Goal: Task Accomplishment & Management: Manage account settings

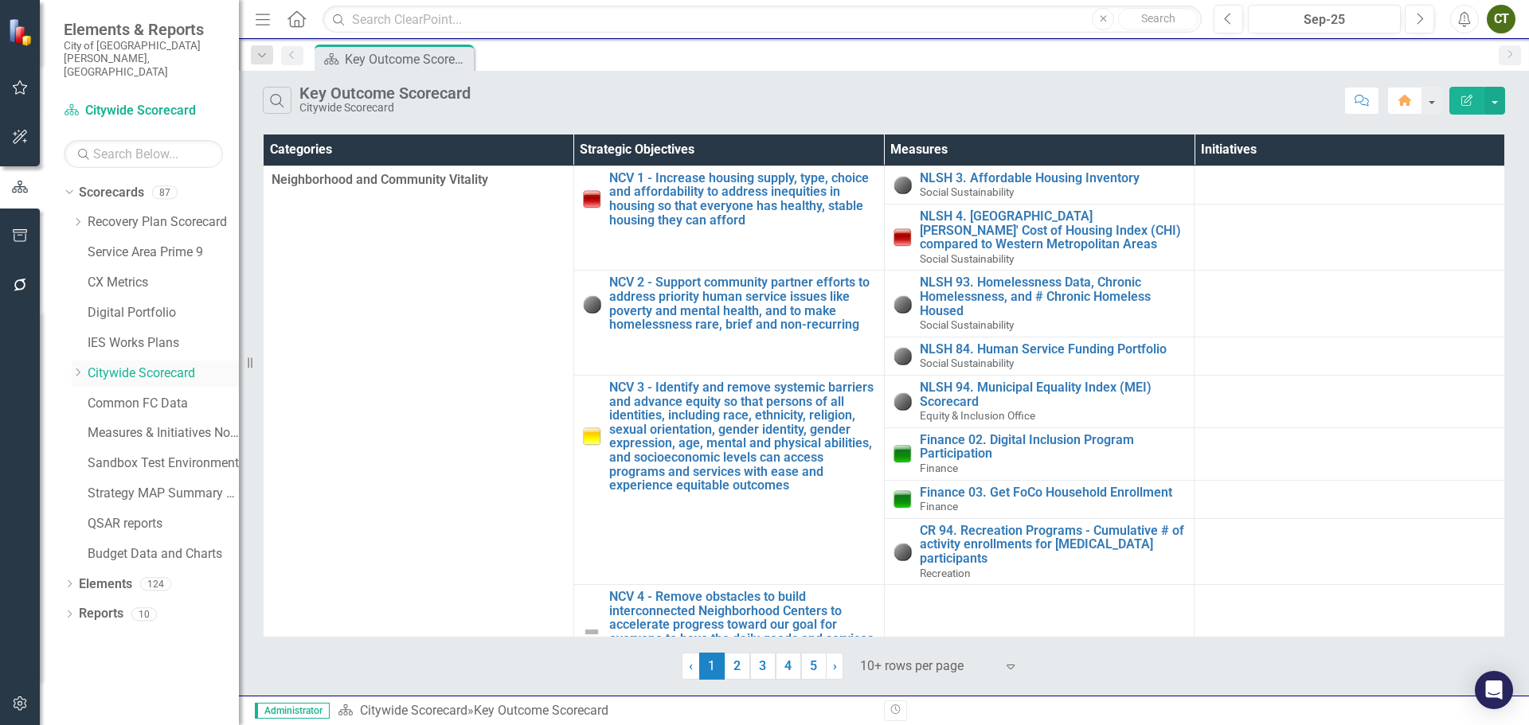
click at [77, 368] on icon "Dropdown" at bounding box center [78, 373] width 12 height 10
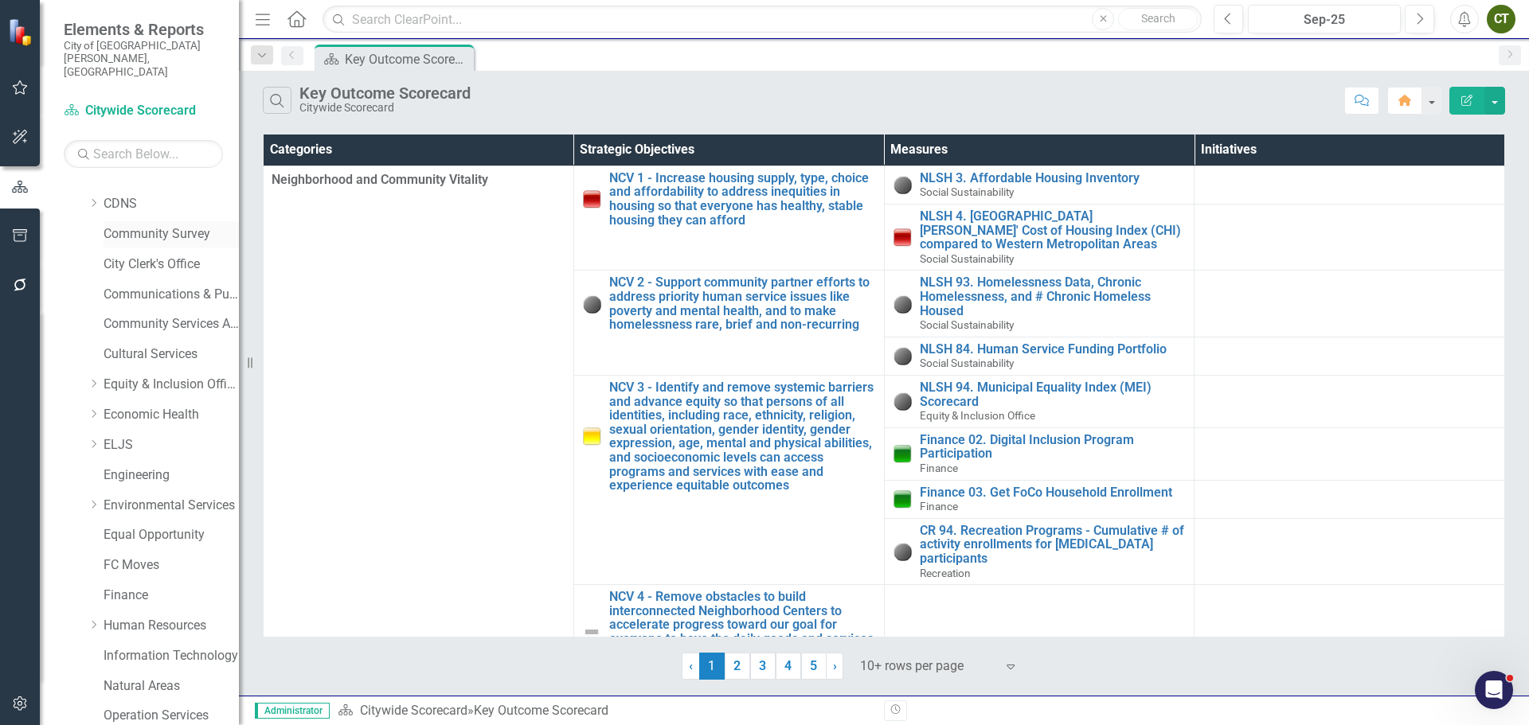
scroll to position [318, 0]
click at [94, 411] on icon "Dropdown" at bounding box center [94, 416] width 12 height 10
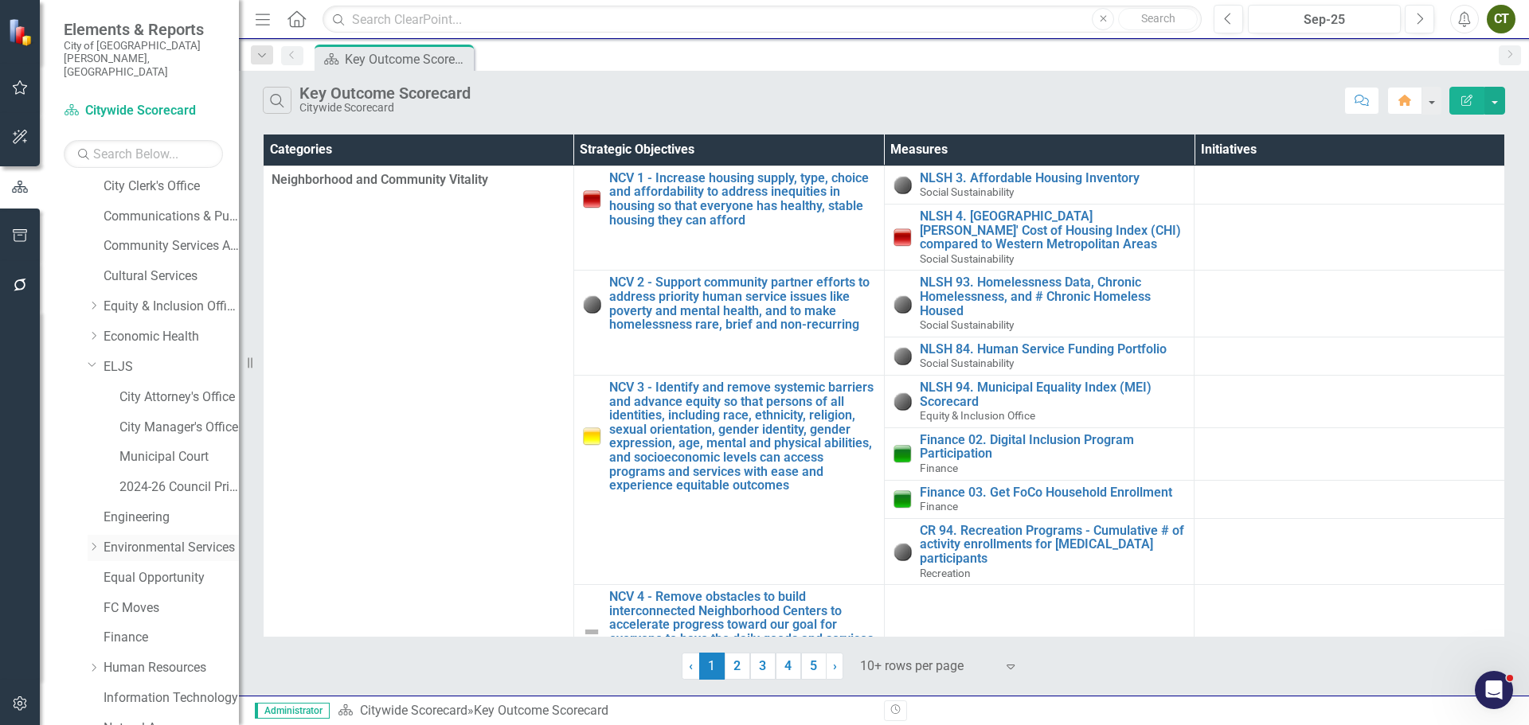
scroll to position [398, 0]
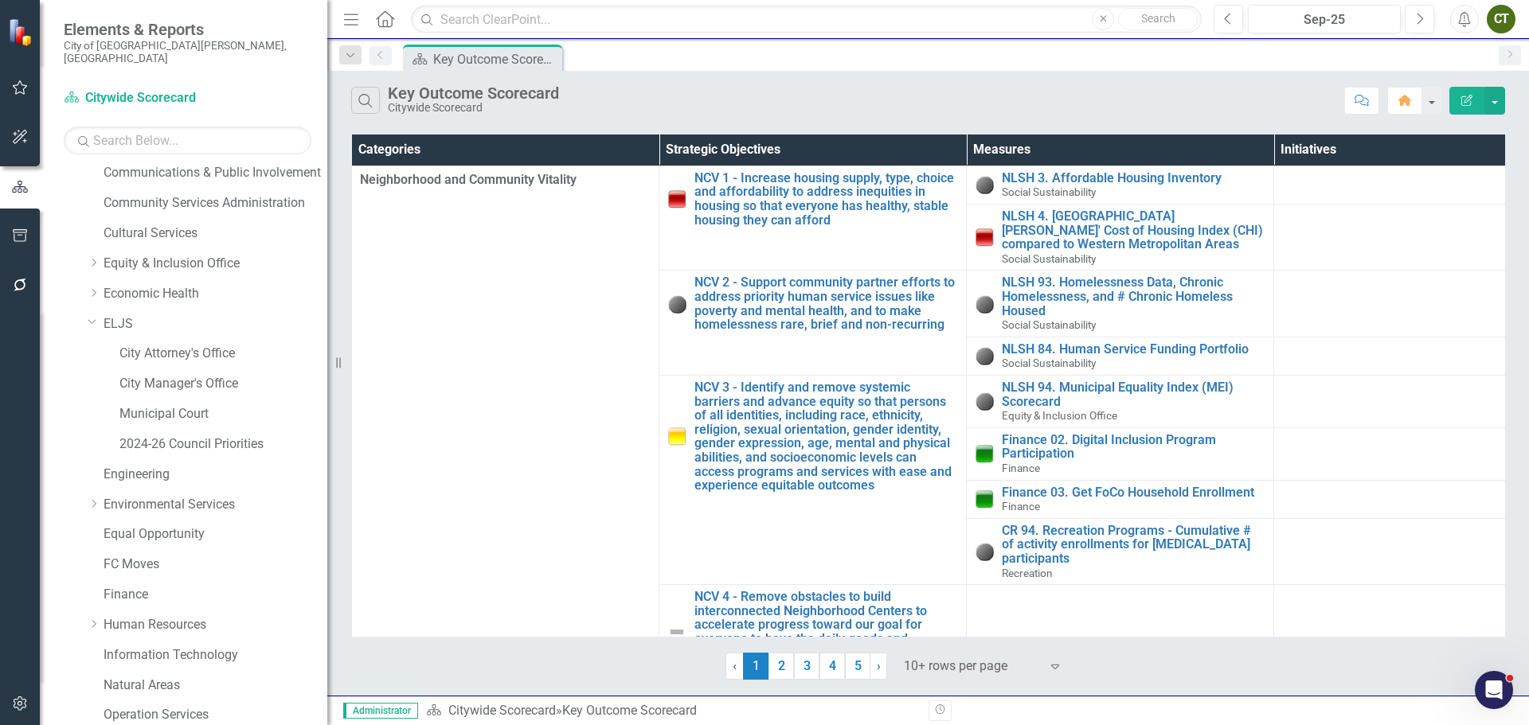
drag, startPoint x: 240, startPoint y: 416, endPoint x: 329, endPoint y: 421, distance: 88.5
click at [329, 421] on div "Resize" at bounding box center [333, 362] width 13 height 725
click at [219, 436] on link "2024-26 Council Priorities" at bounding box center [223, 445] width 209 height 18
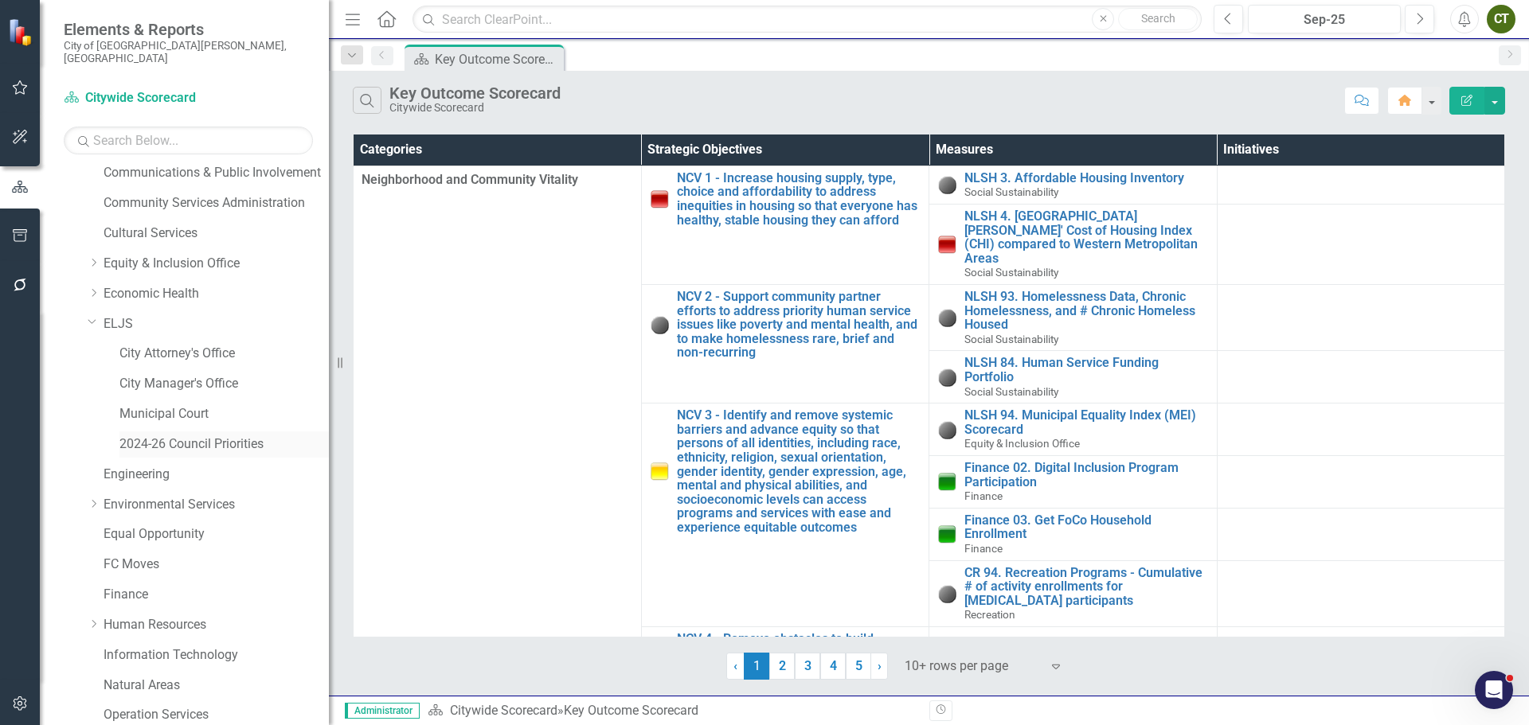
click at [232, 436] on link "2024-26 Council Priorities" at bounding box center [223, 445] width 209 height 18
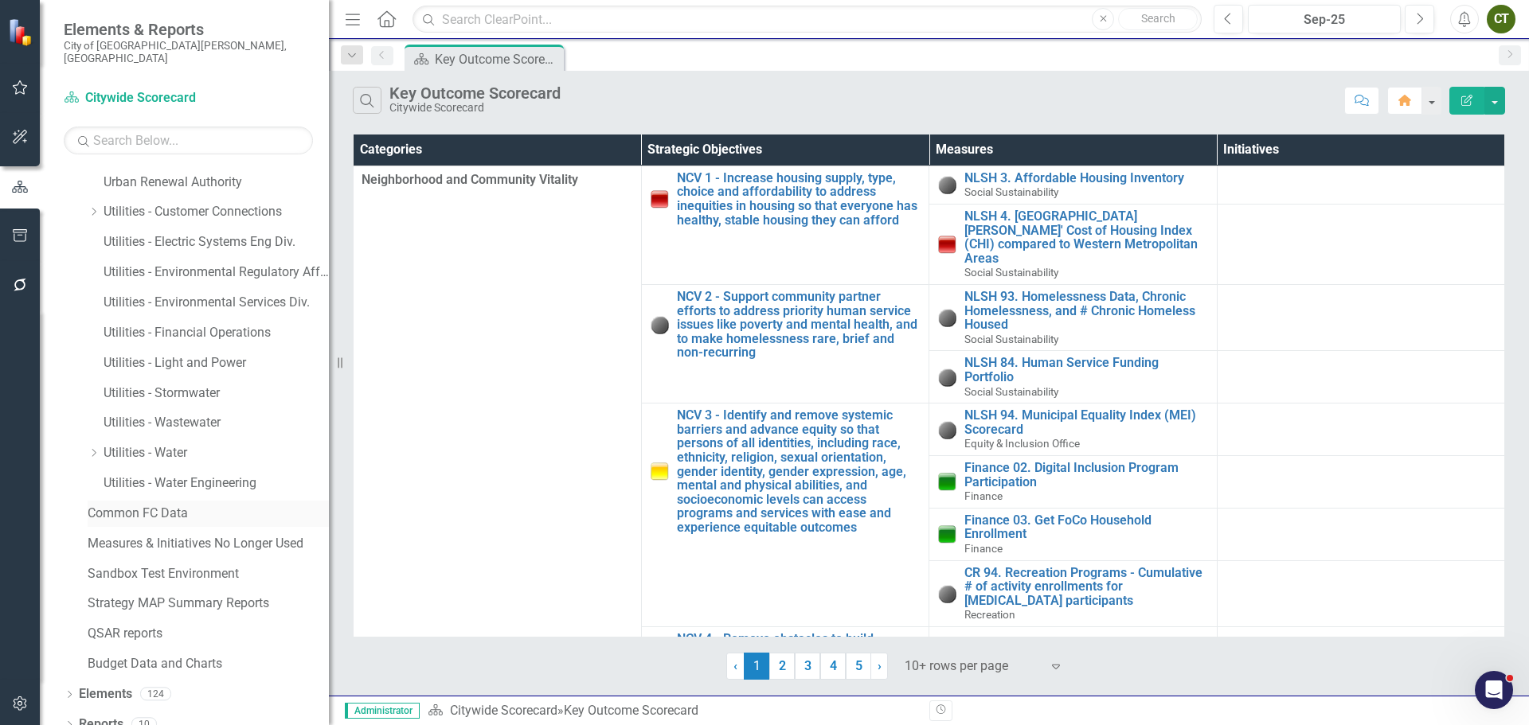
scroll to position [1296, 0]
click at [117, 713] on link "Reports" at bounding box center [101, 722] width 45 height 18
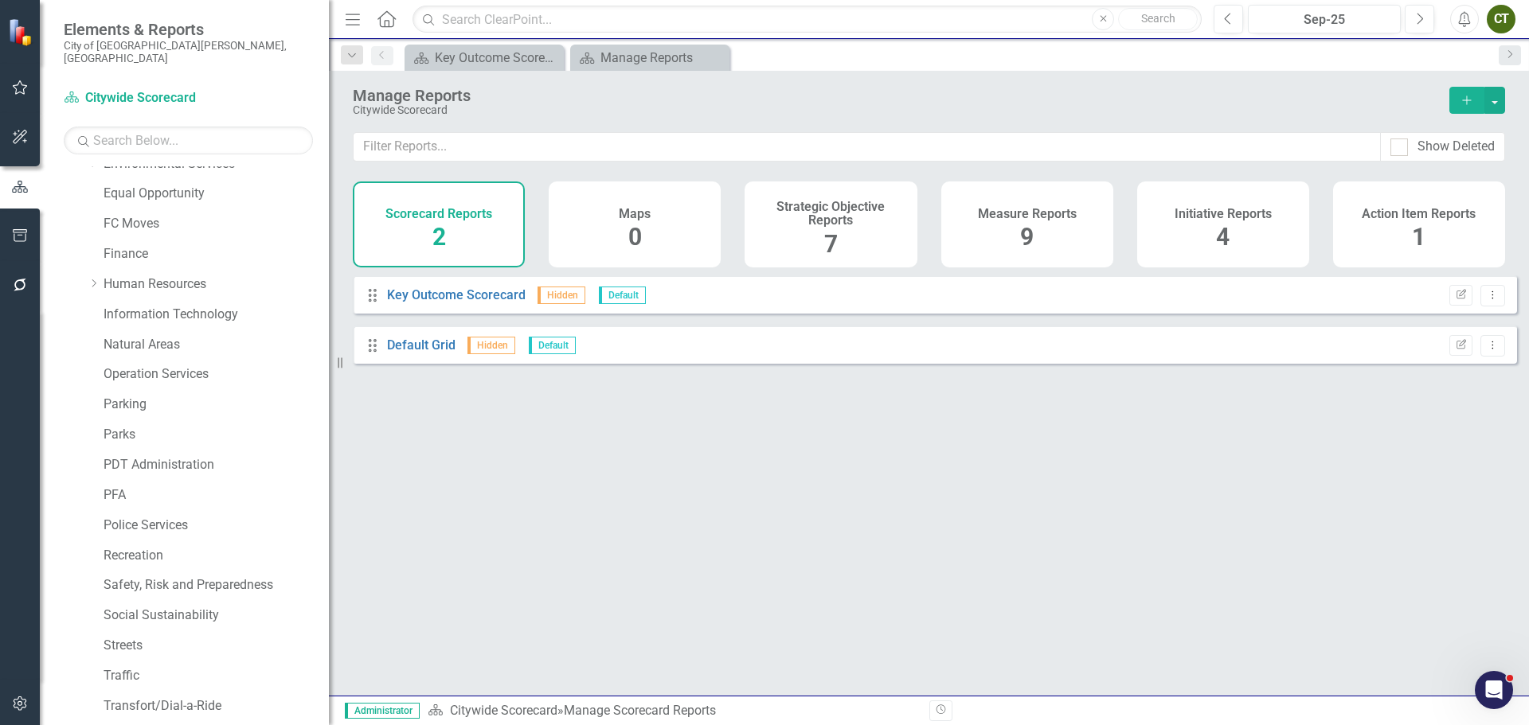
scroll to position [500, 0]
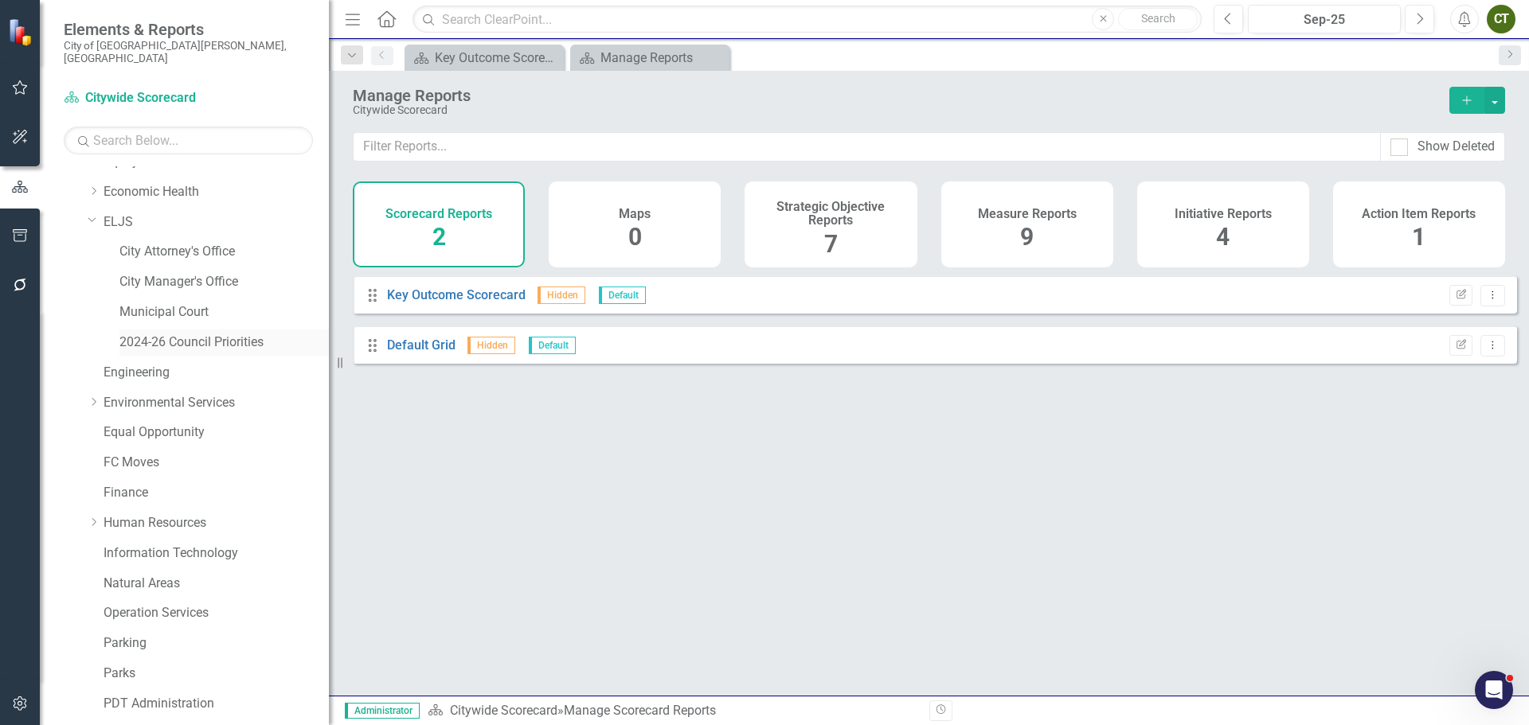
click at [207, 334] on link "2024-26 Council Priorities" at bounding box center [223, 343] width 209 height 18
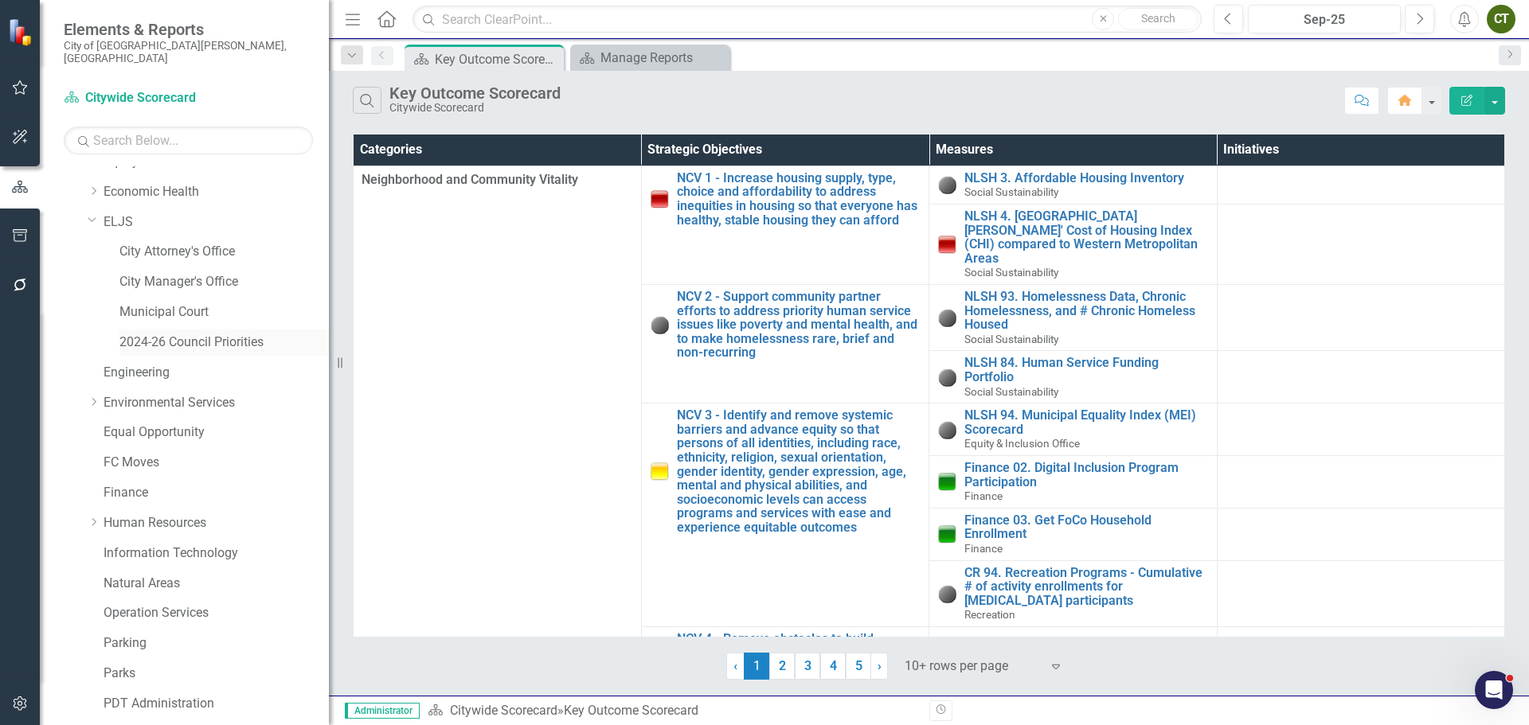
click at [205, 334] on link "2024-26 Council Priorities" at bounding box center [223, 343] width 209 height 18
click at [210, 334] on link "2024-26 Council Priorities" at bounding box center [223, 343] width 209 height 18
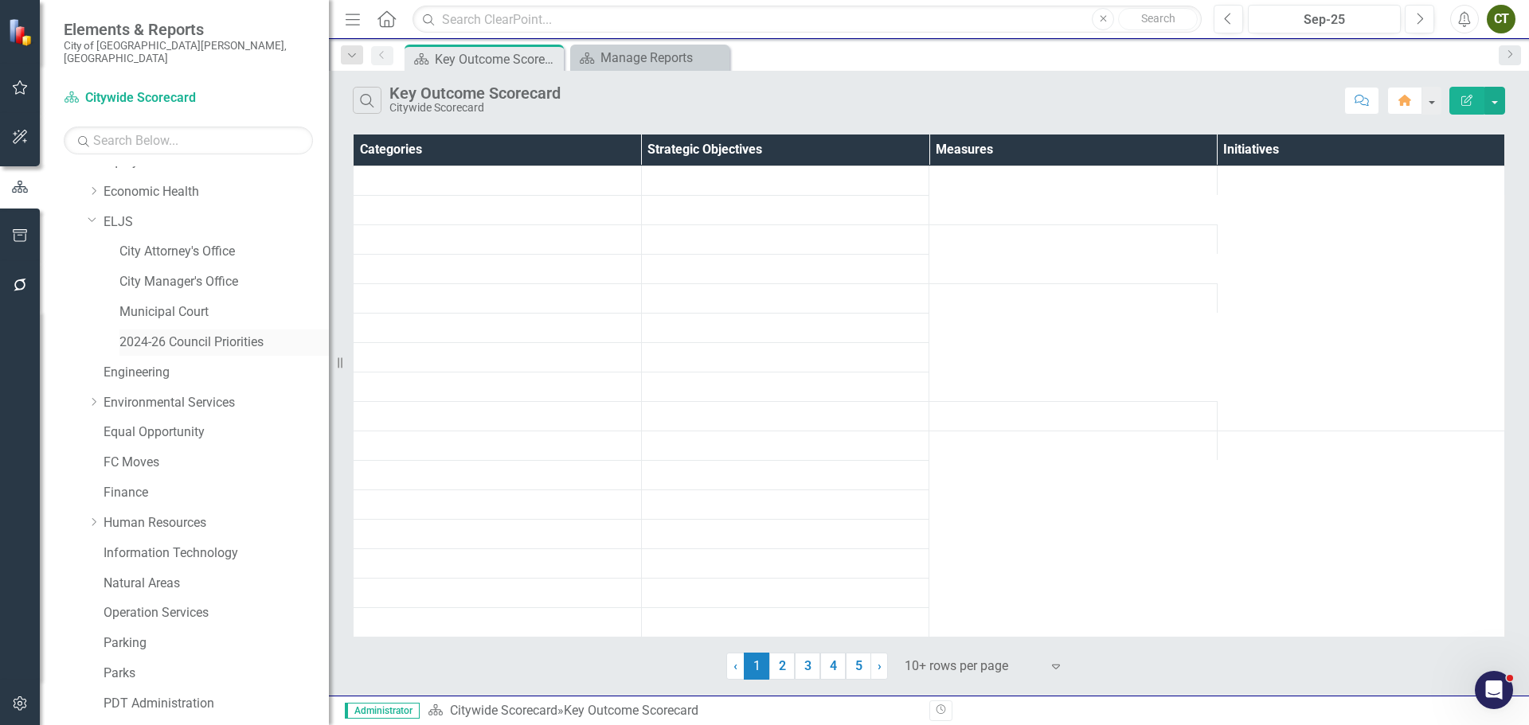
click at [210, 334] on link "2024-26 Council Priorities" at bounding box center [223, 343] width 209 height 18
click at [211, 334] on link "2024-26 Council Priorities" at bounding box center [223, 343] width 209 height 18
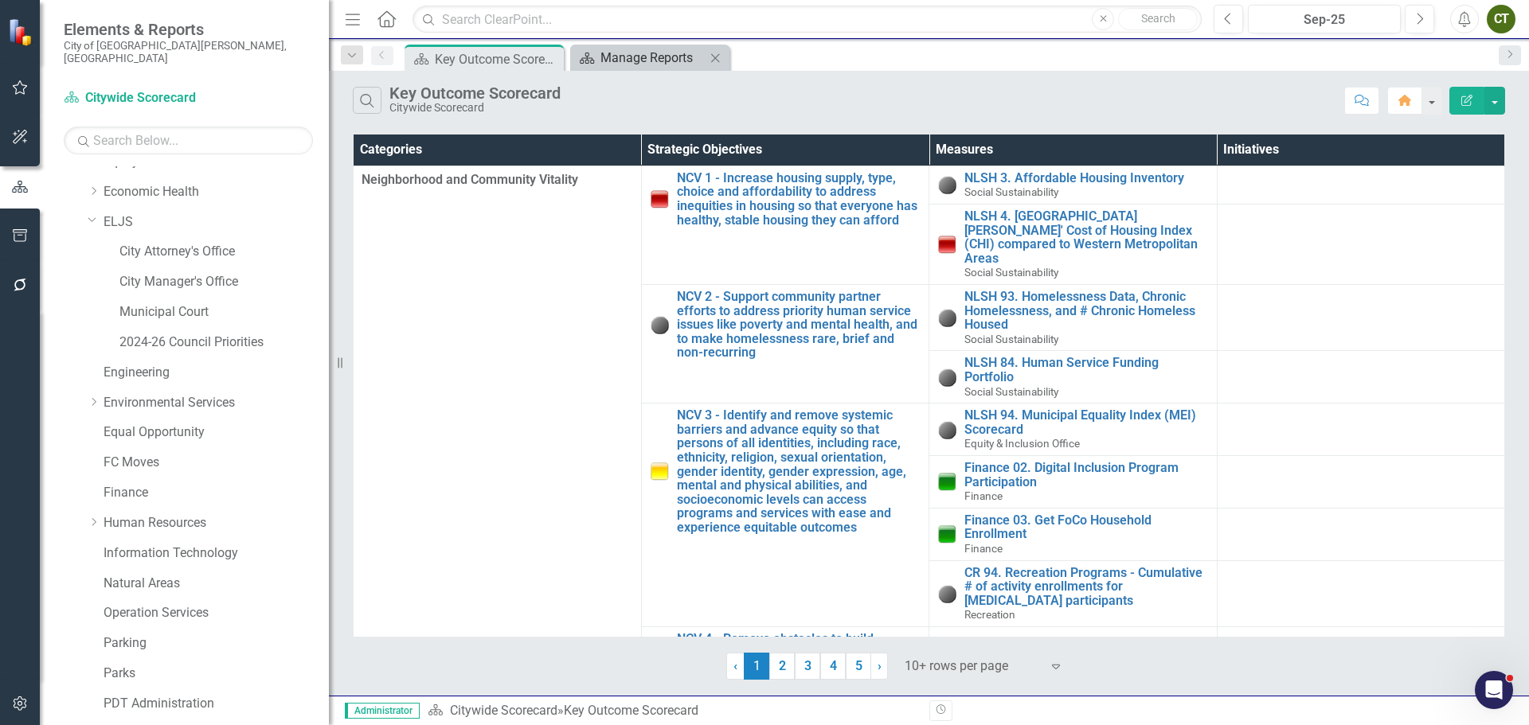
click at [643, 55] on div "Manage Reports" at bounding box center [652, 58] width 105 height 20
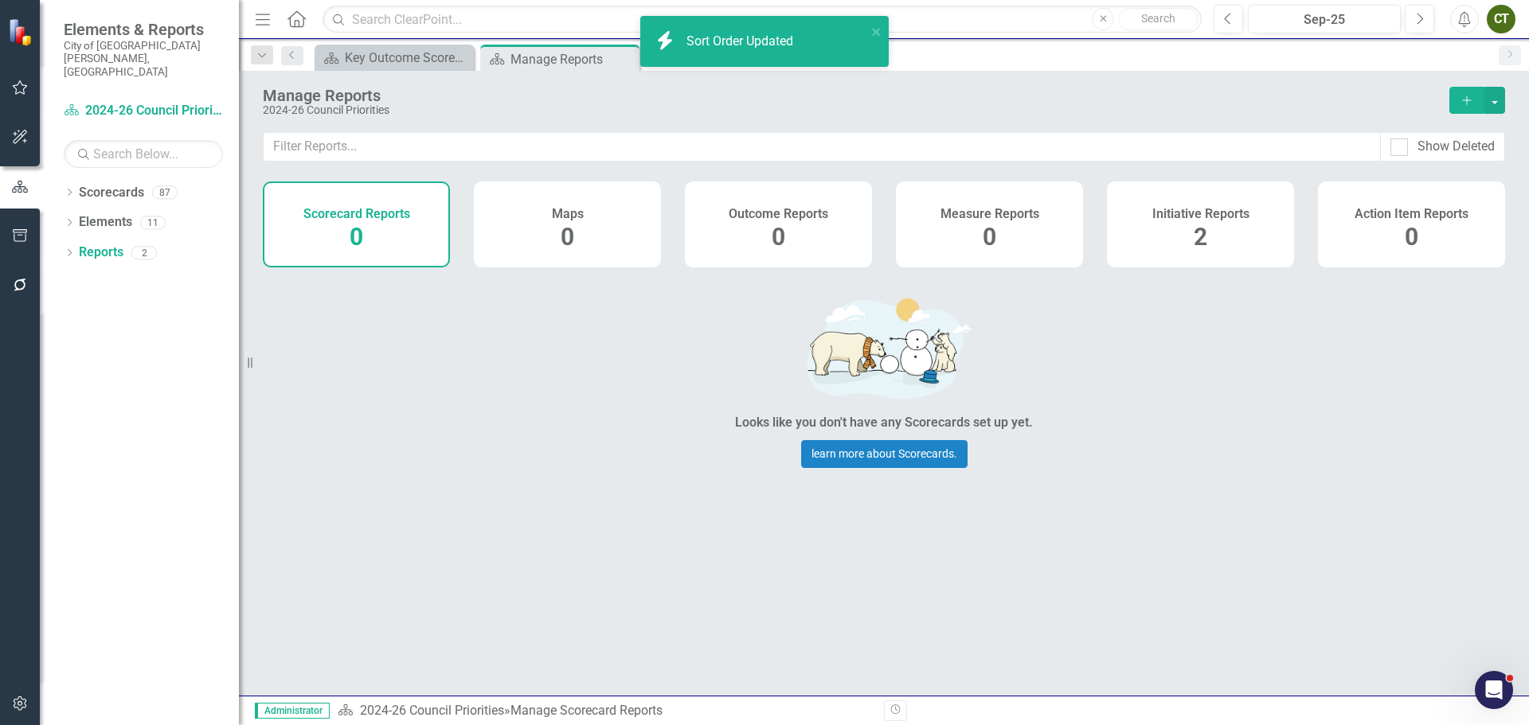
click at [1205, 228] on span "2" at bounding box center [1201, 237] width 14 height 28
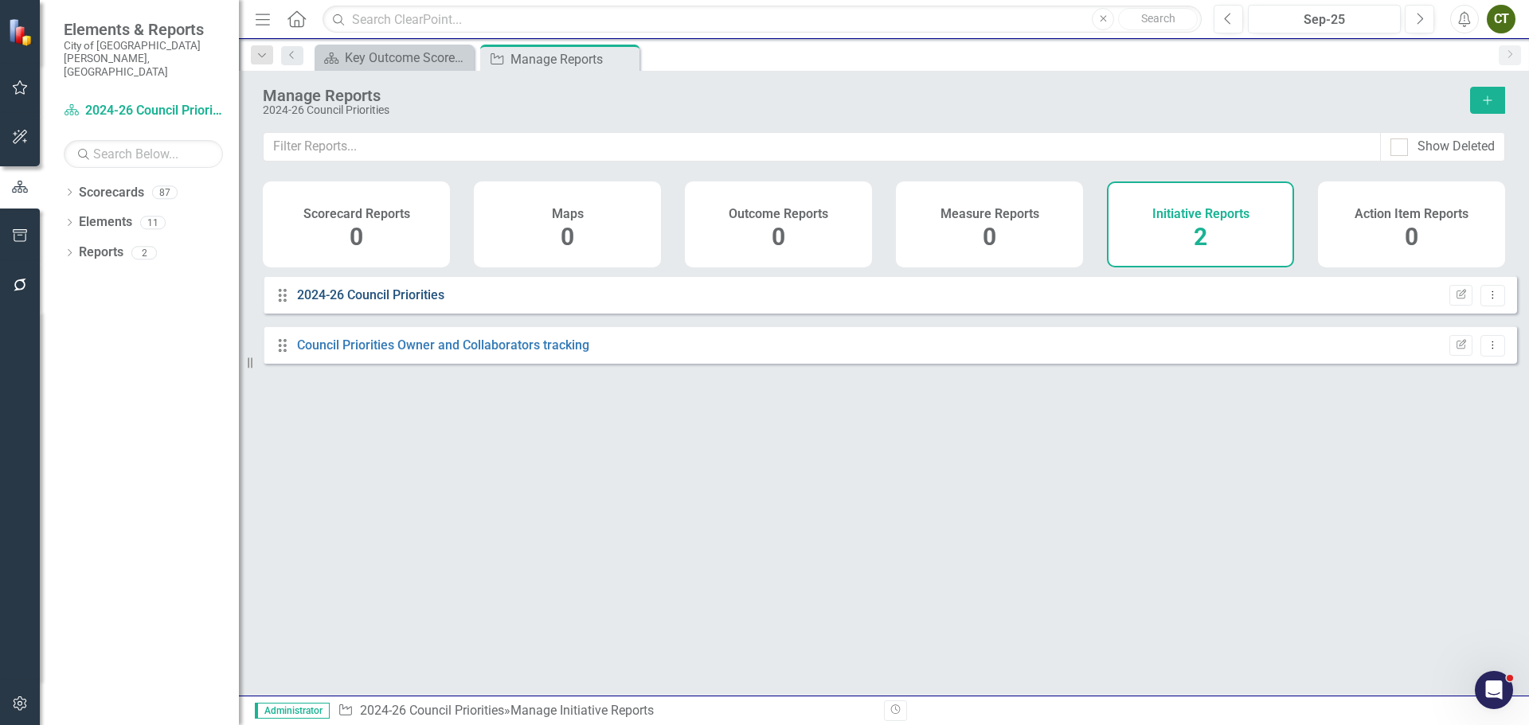
click at [393, 303] on link "2024-26 Council Priorities" at bounding box center [370, 294] width 147 height 15
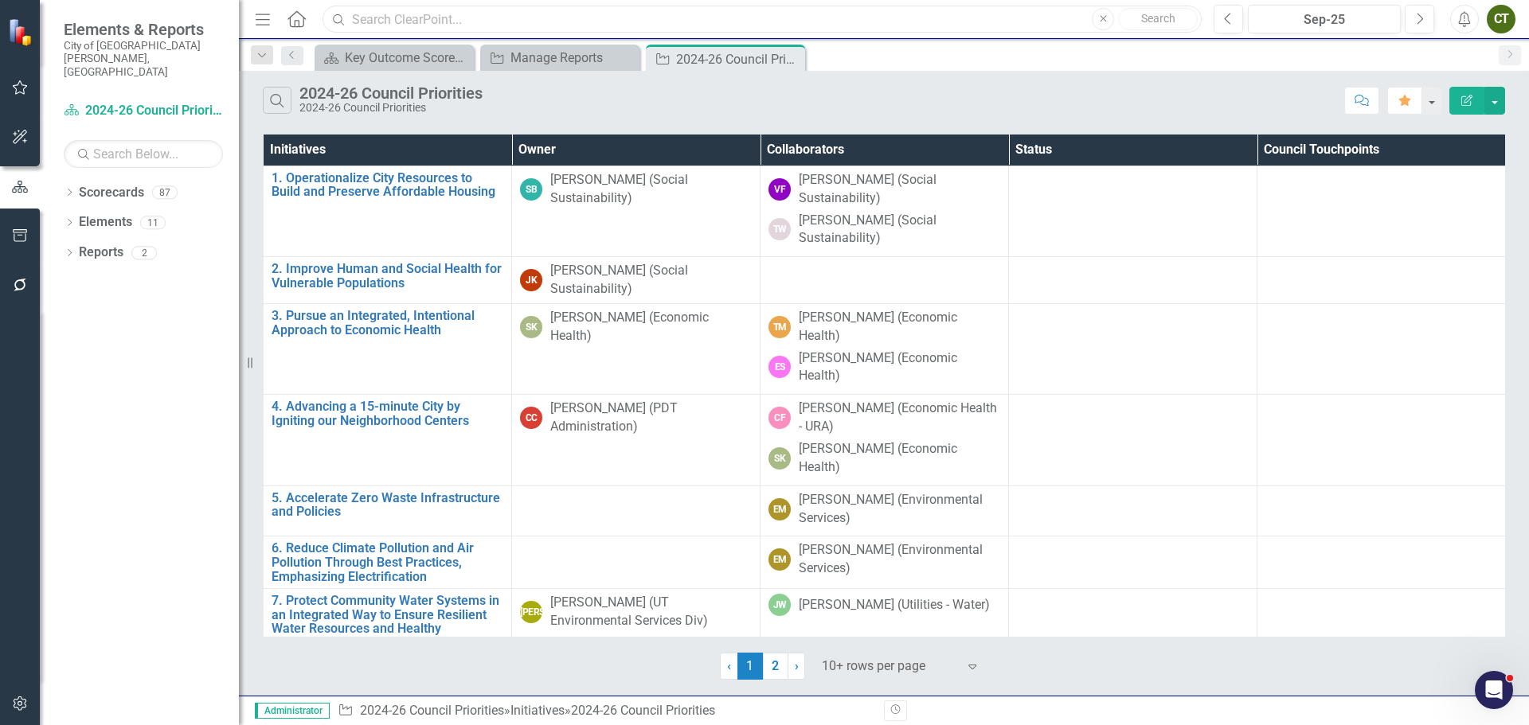
click at [1030, 16] on input "text" at bounding box center [761, 20] width 879 height 28
click at [1496, 108] on button "button" at bounding box center [1494, 101] width 21 height 28
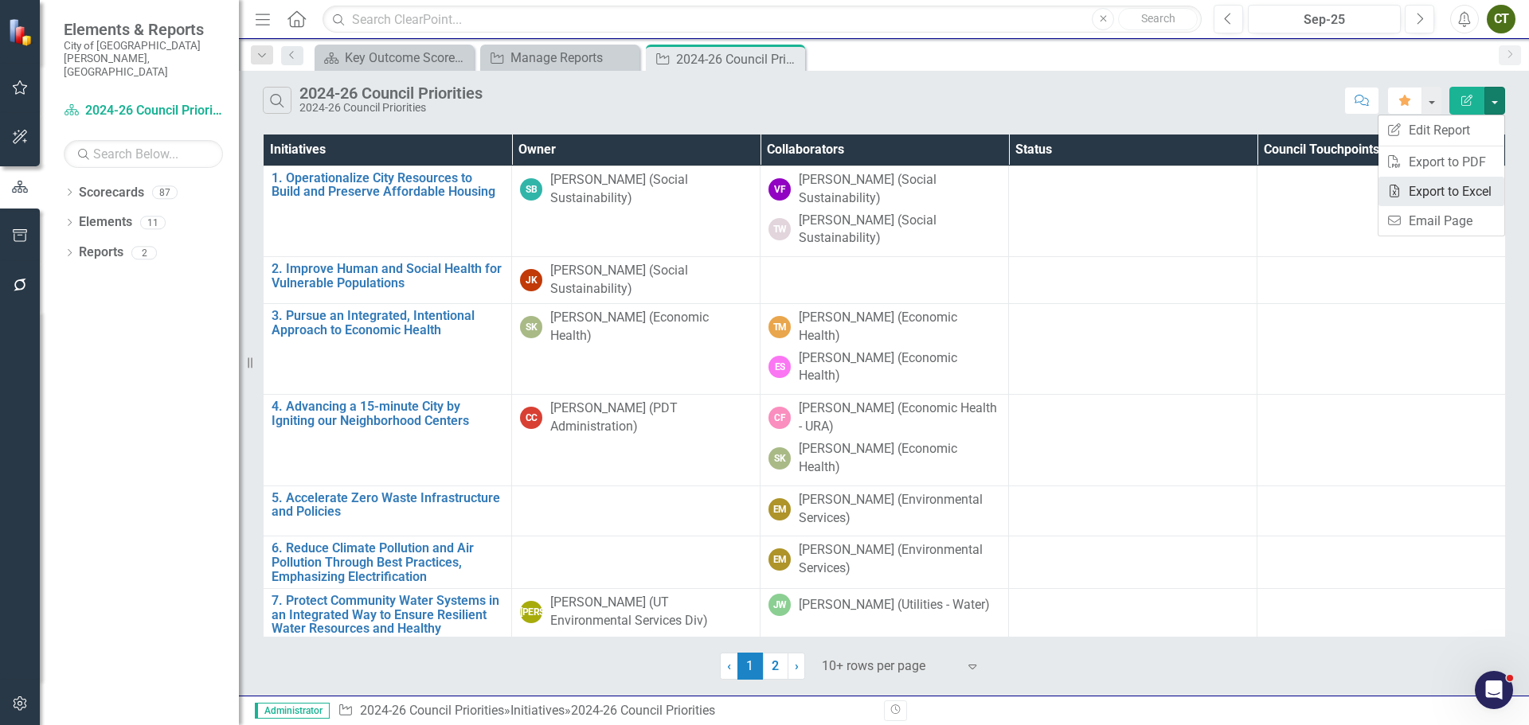
click at [1491, 190] on link "Excel Export to Excel" at bounding box center [1441, 191] width 126 height 29
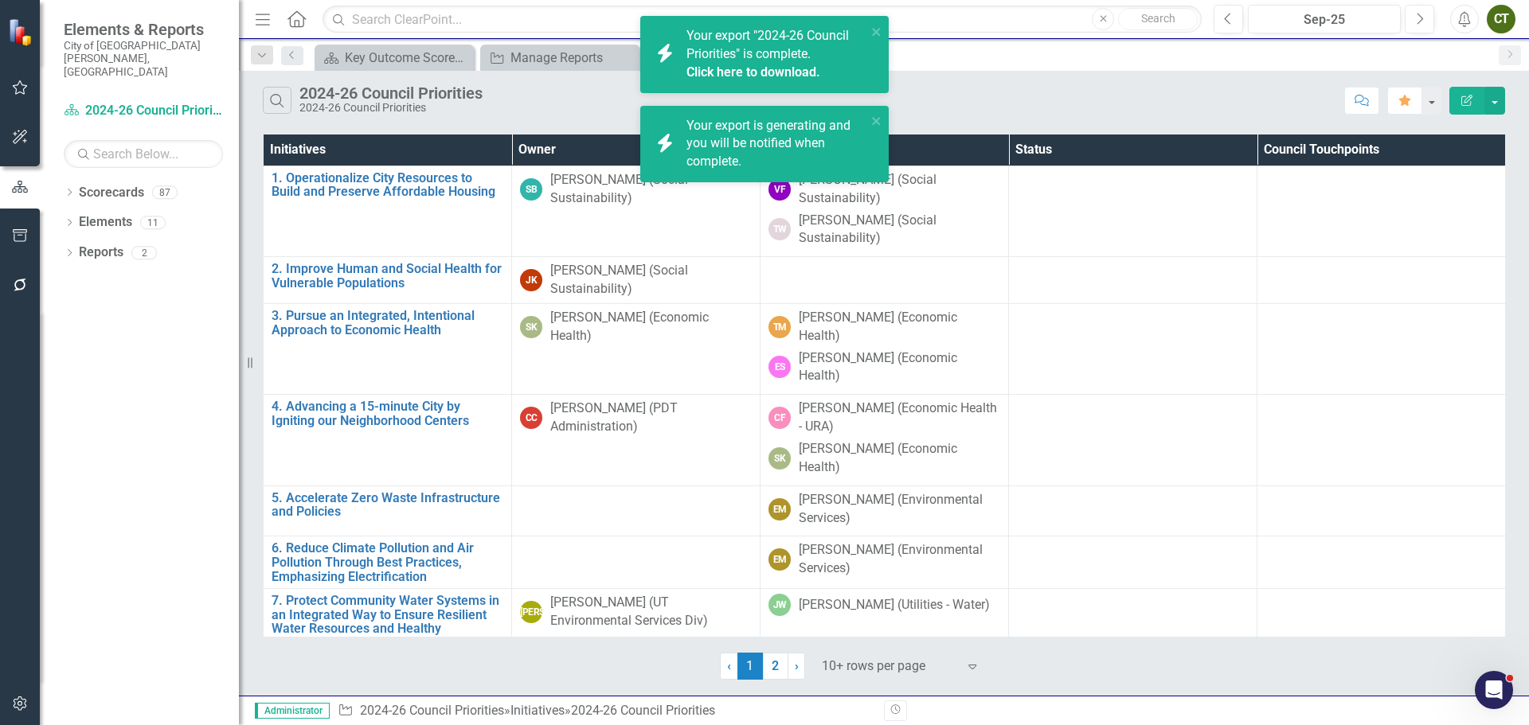
click at [747, 73] on link "Click here to download." at bounding box center [753, 71] width 134 height 15
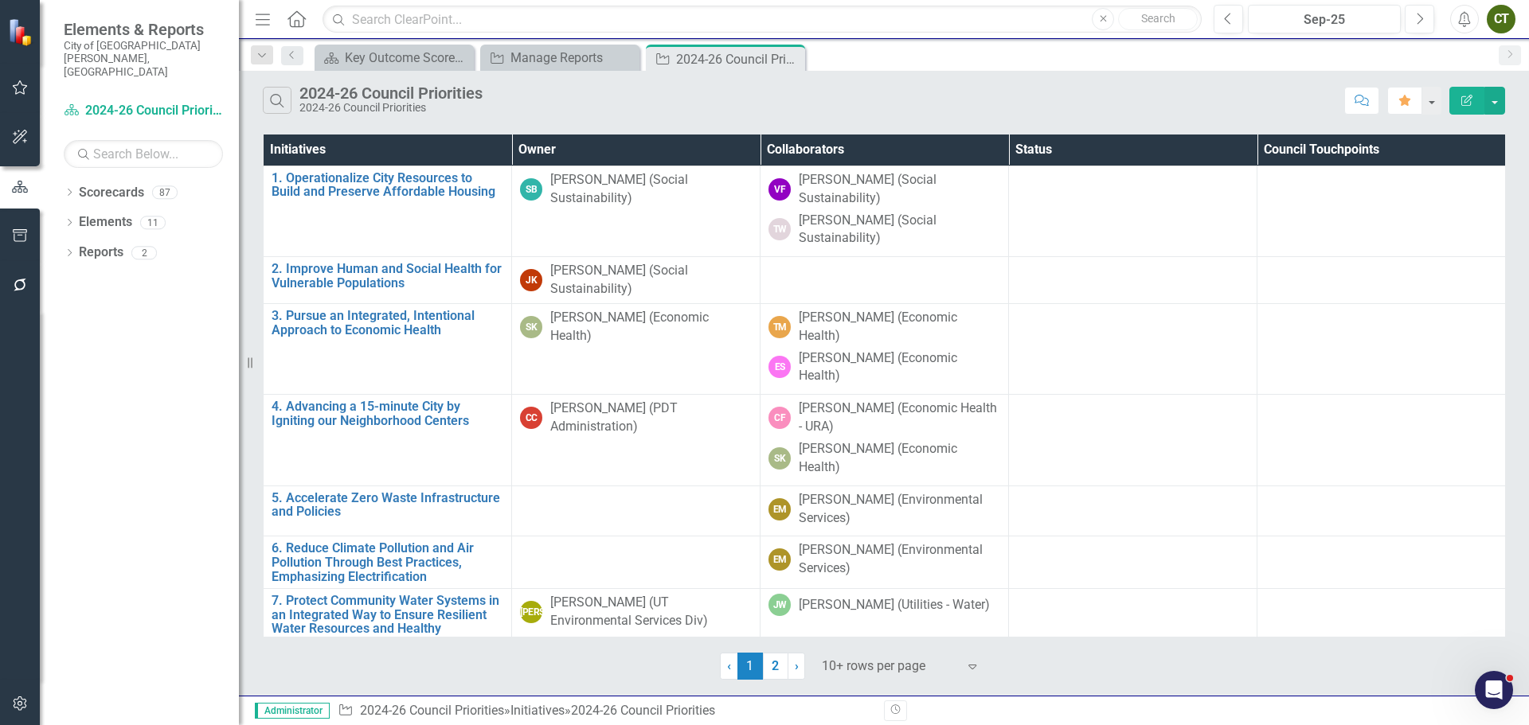
click at [1172, 88] on div "Search 2024-26 Council Priorities 2024-26 Council Priorities" at bounding box center [799, 100] width 1073 height 27
click at [22, 705] on icon "button" at bounding box center [20, 703] width 17 height 13
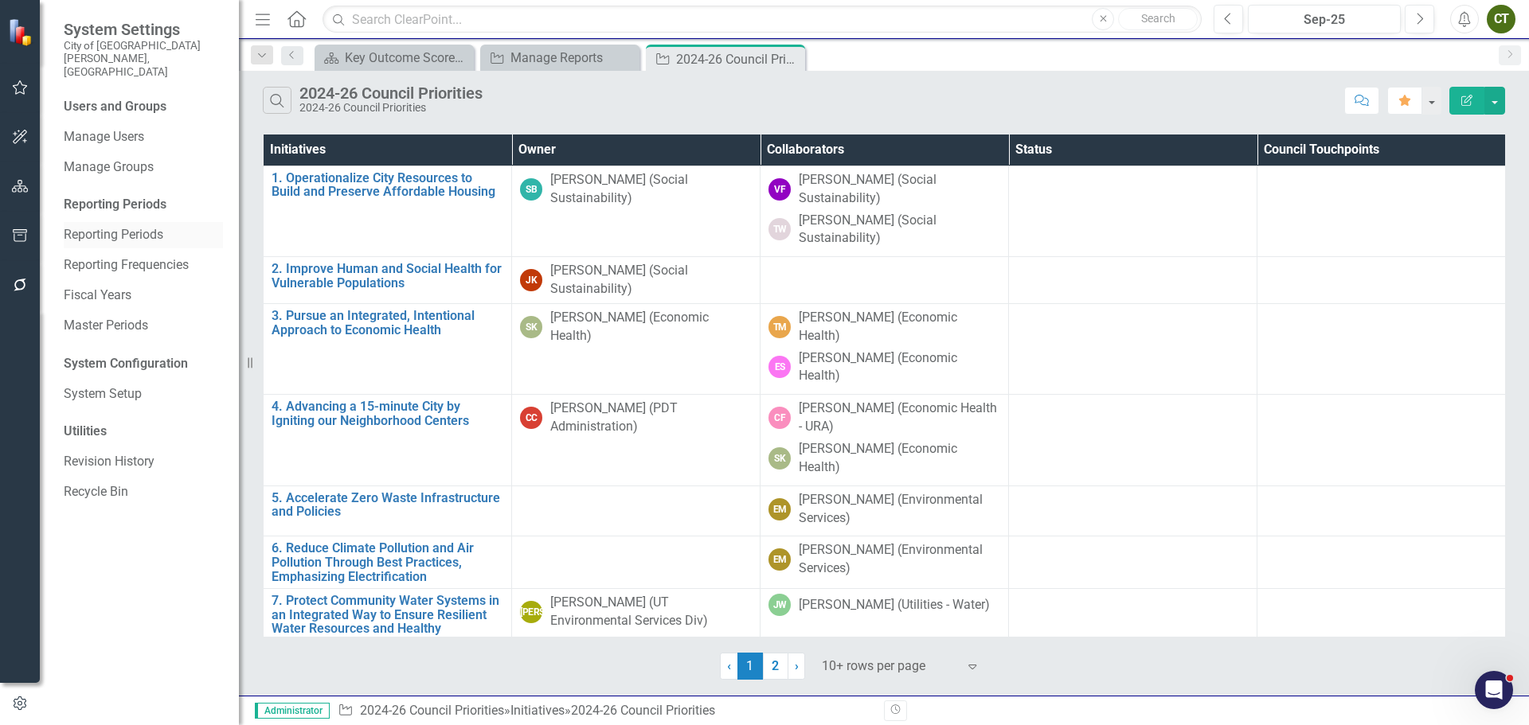
click at [115, 222] on div "Reporting Periods" at bounding box center [143, 235] width 159 height 26
click at [108, 226] on link "Reporting Periods" at bounding box center [143, 235] width 159 height 18
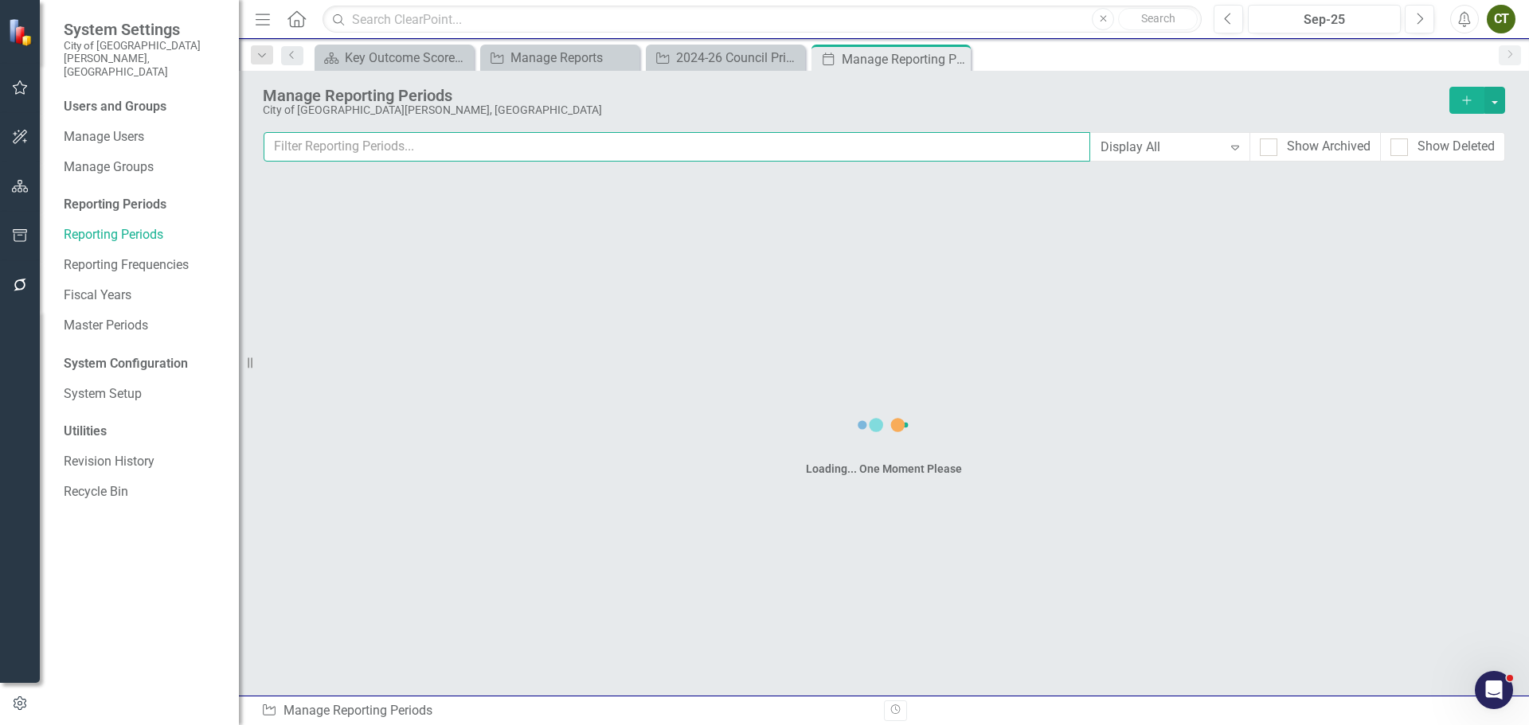
click at [490, 148] on input "text" at bounding box center [677, 146] width 826 height 29
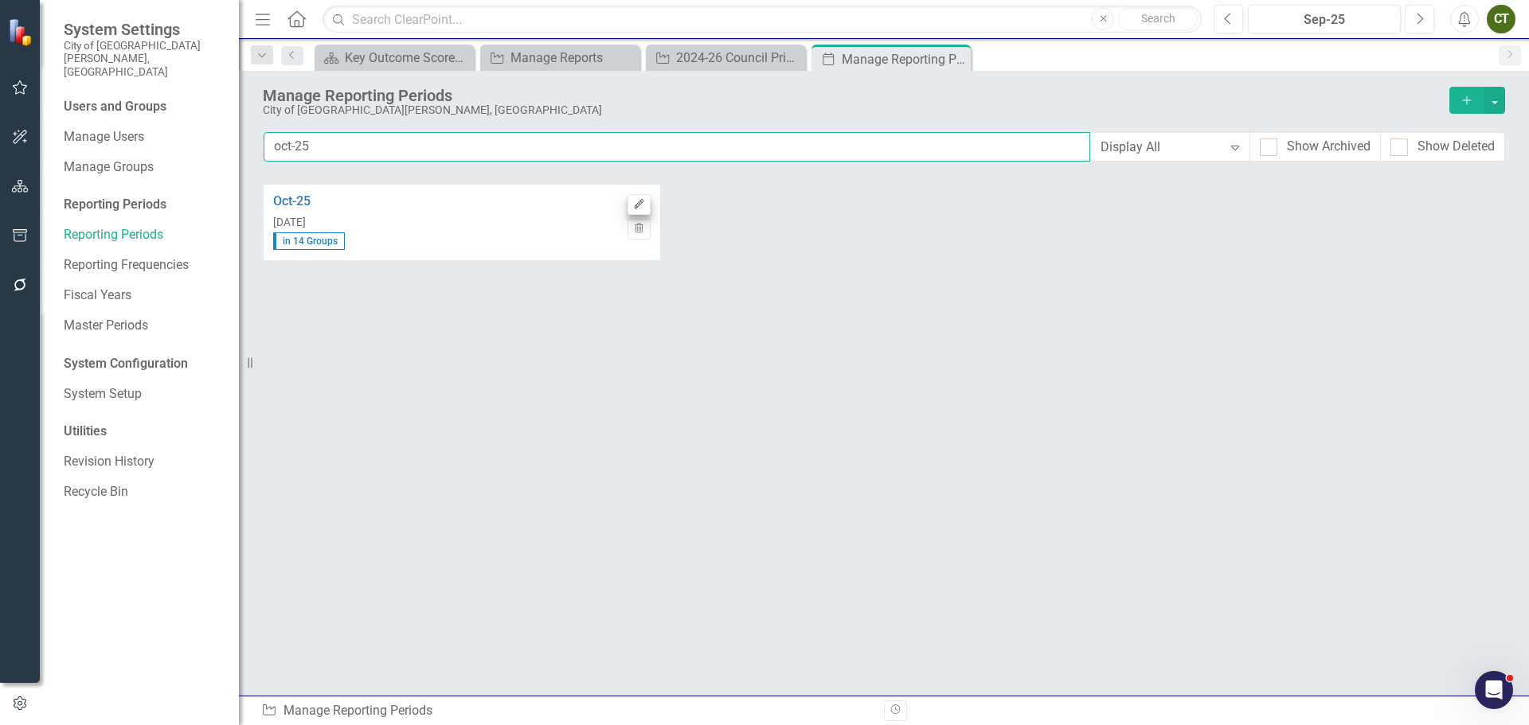
type input "oct-25"
click at [644, 206] on icon "Edit" at bounding box center [639, 205] width 12 height 10
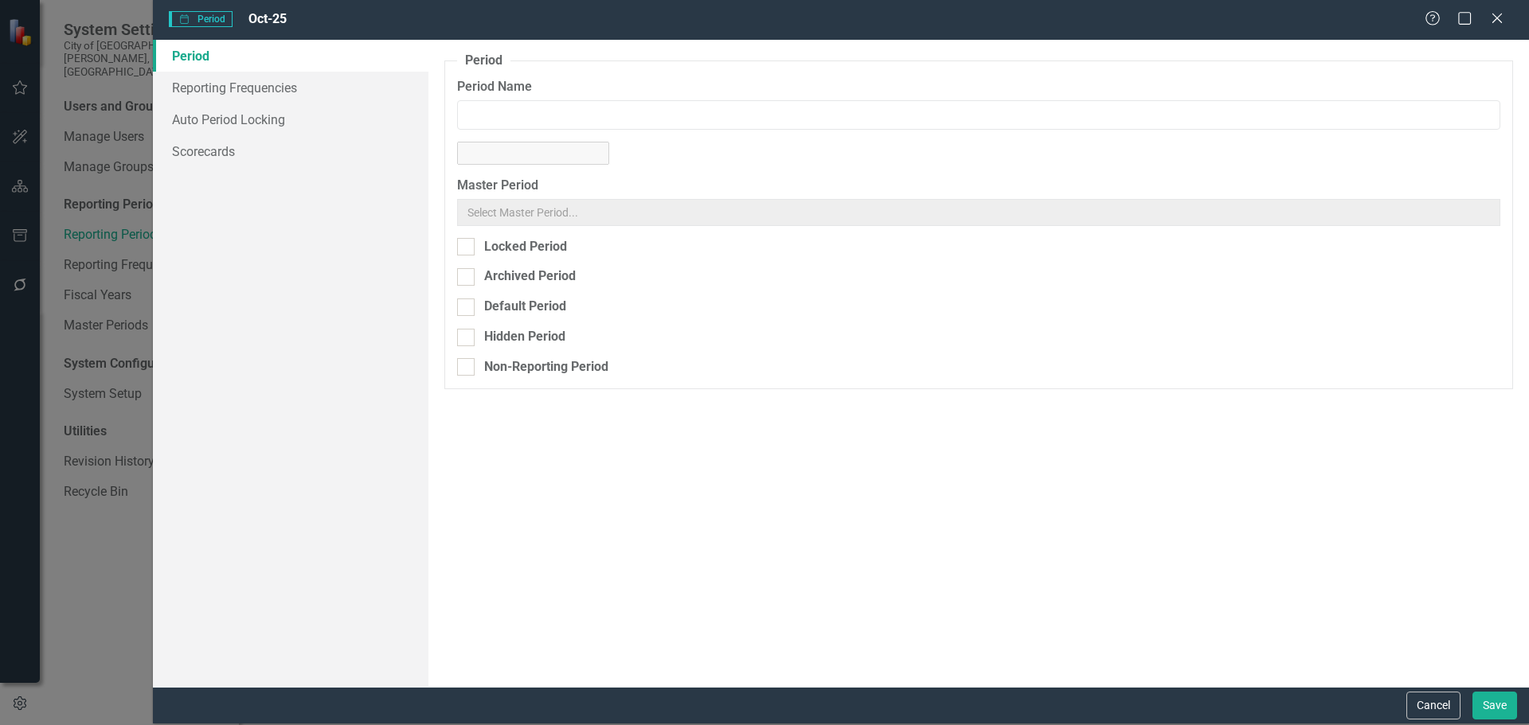
type input "Oct-25"
click at [465, 307] on input "Default Period" at bounding box center [462, 304] width 10 height 10
checkbox input "true"
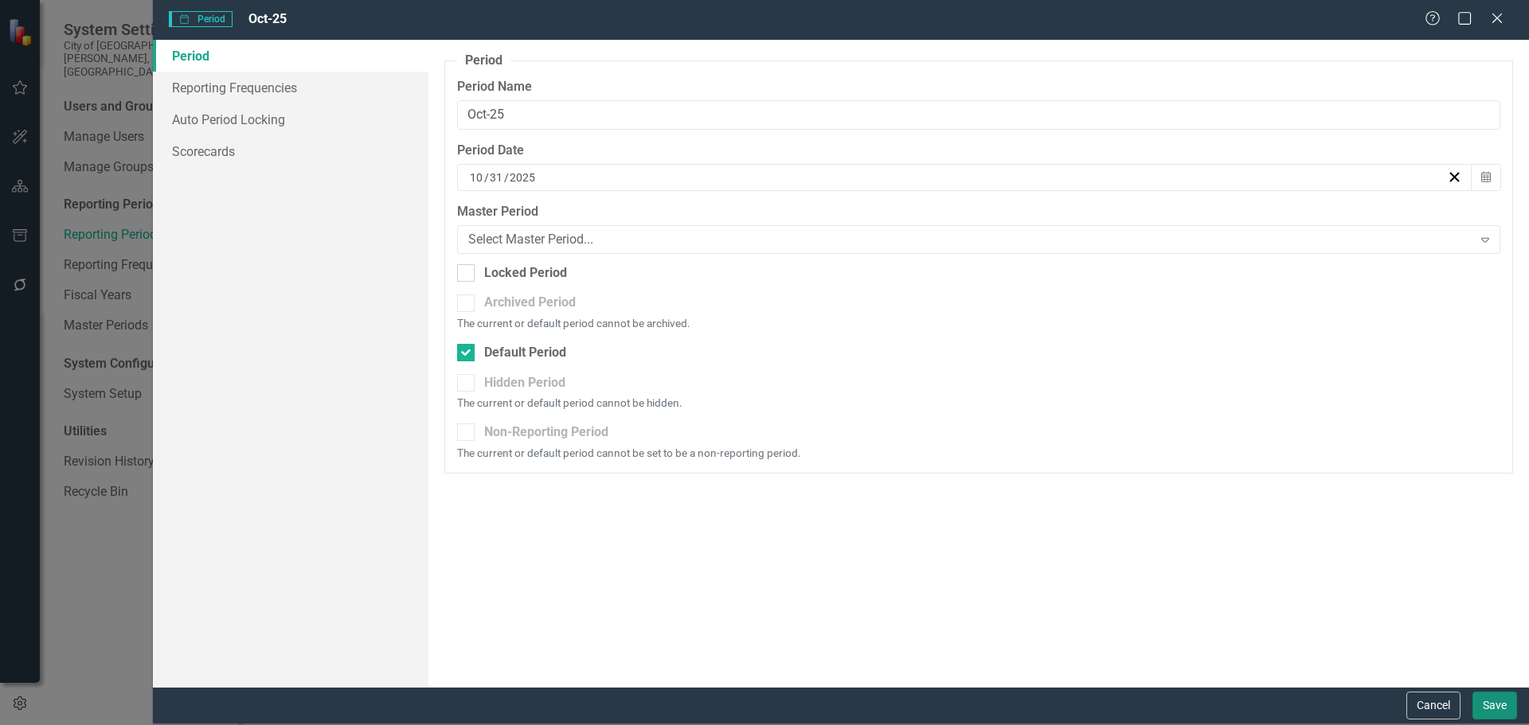
click at [1491, 704] on button "Save" at bounding box center [1494, 706] width 45 height 28
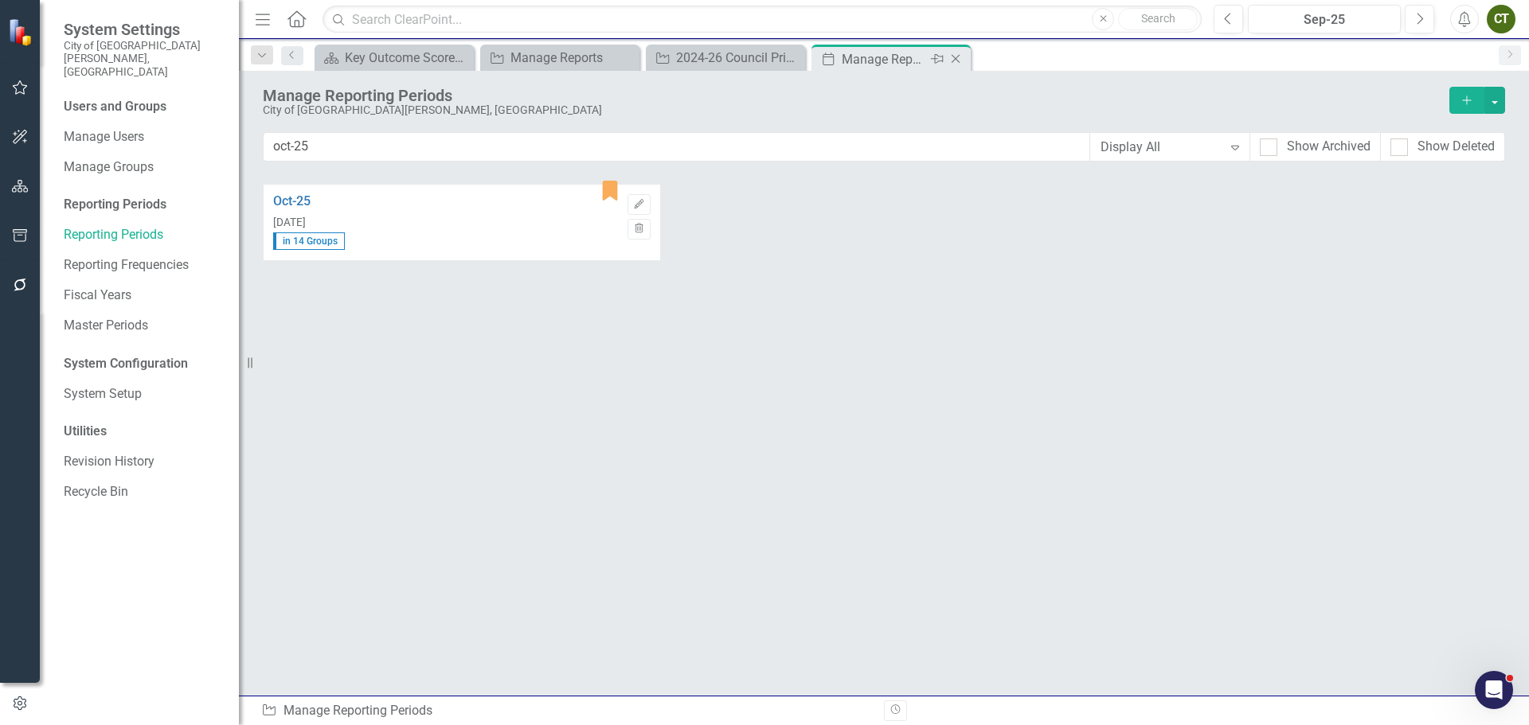
click at [960, 61] on icon "Close" at bounding box center [956, 59] width 16 height 13
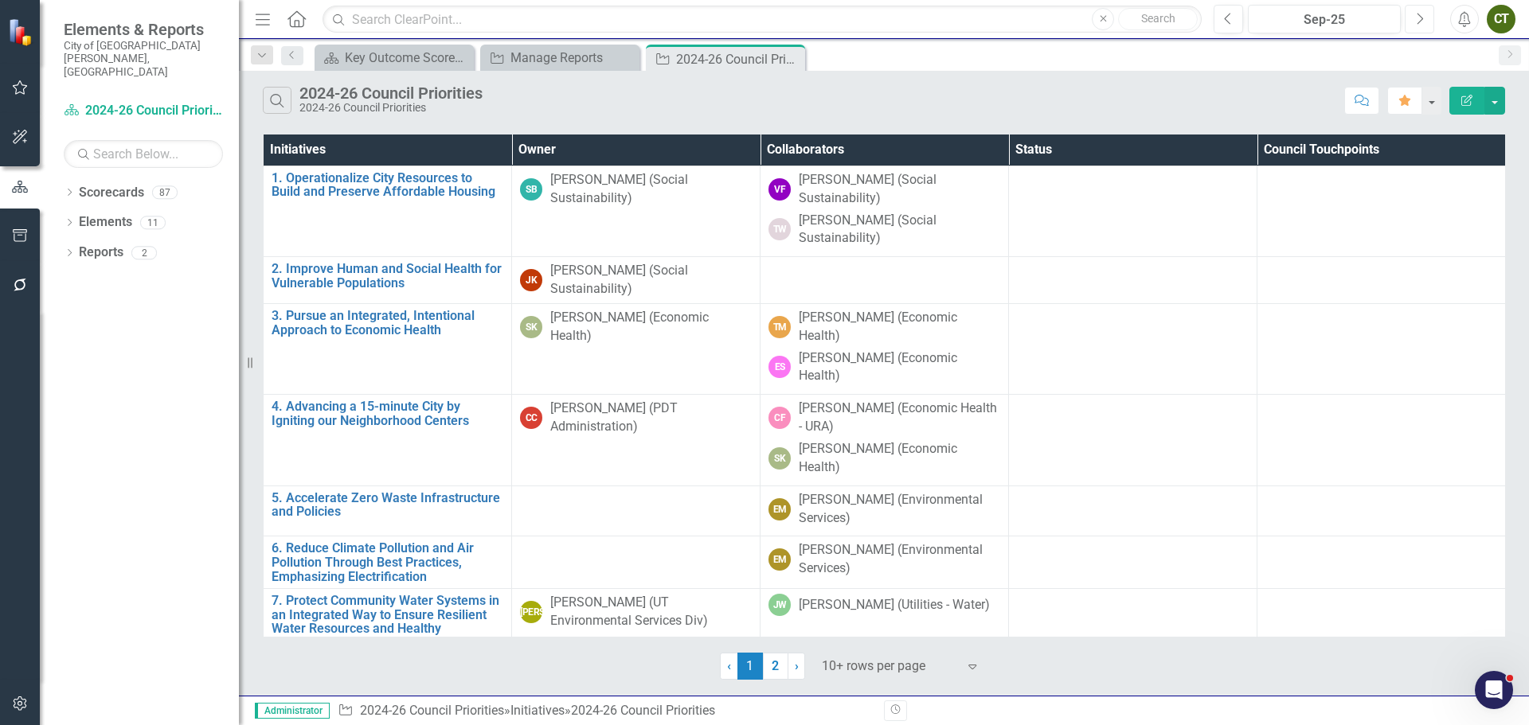
click at [1419, 18] on icon "Next" at bounding box center [1419, 19] width 9 height 14
click at [1494, 98] on button "button" at bounding box center [1494, 101] width 21 height 28
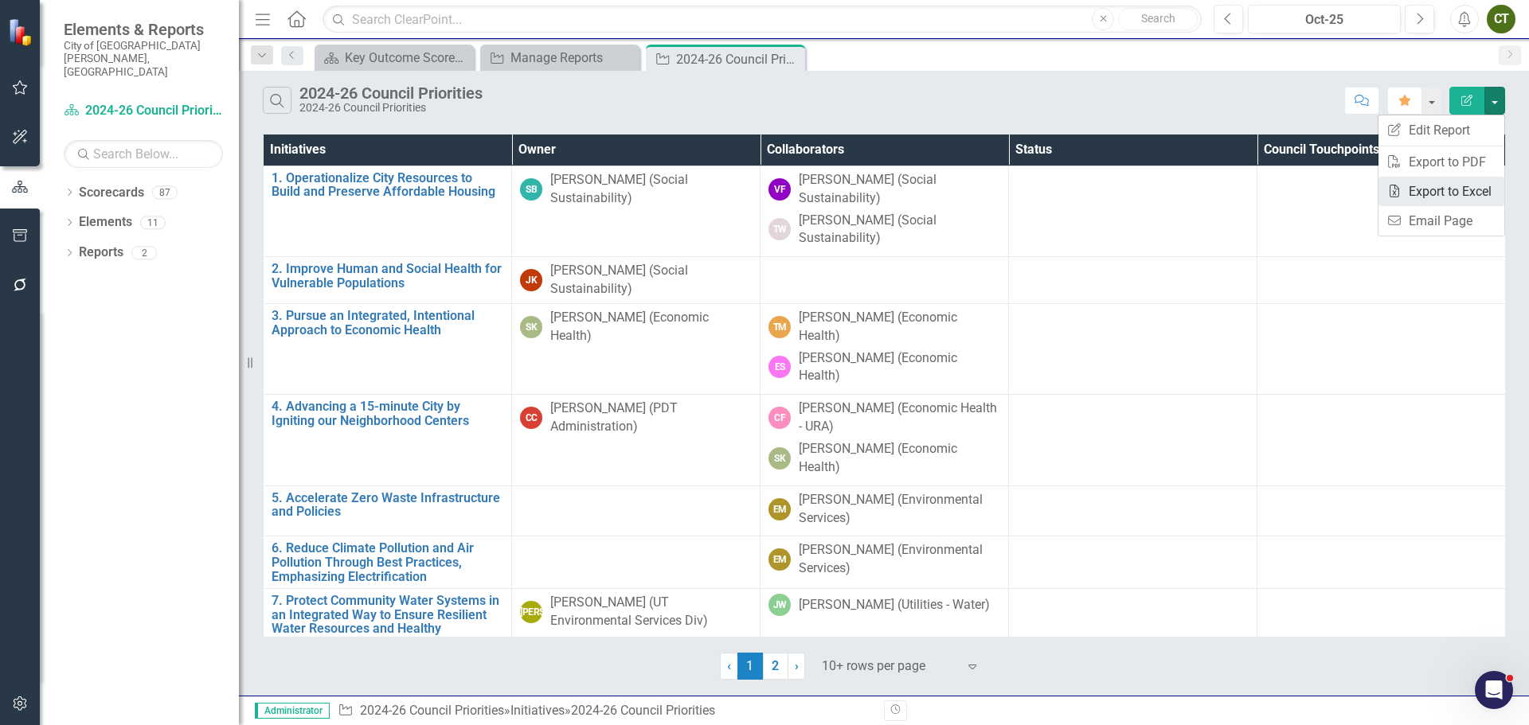
click at [1464, 192] on link "Excel Export to Excel" at bounding box center [1441, 191] width 126 height 29
